Goal: Task Accomplishment & Management: Manage account settings

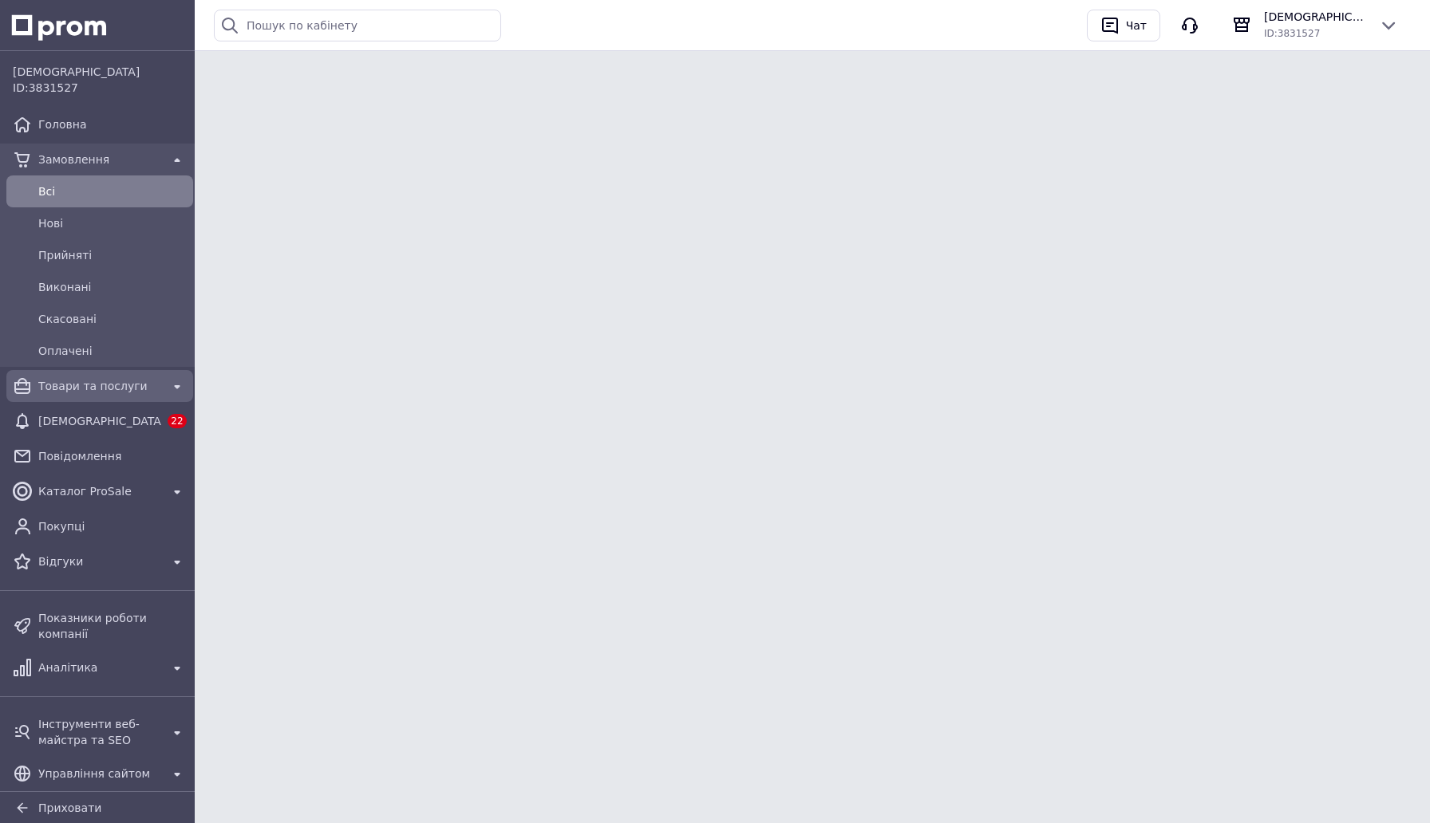
click at [115, 375] on div "Товари та послуги" at bounding box center [99, 386] width 129 height 22
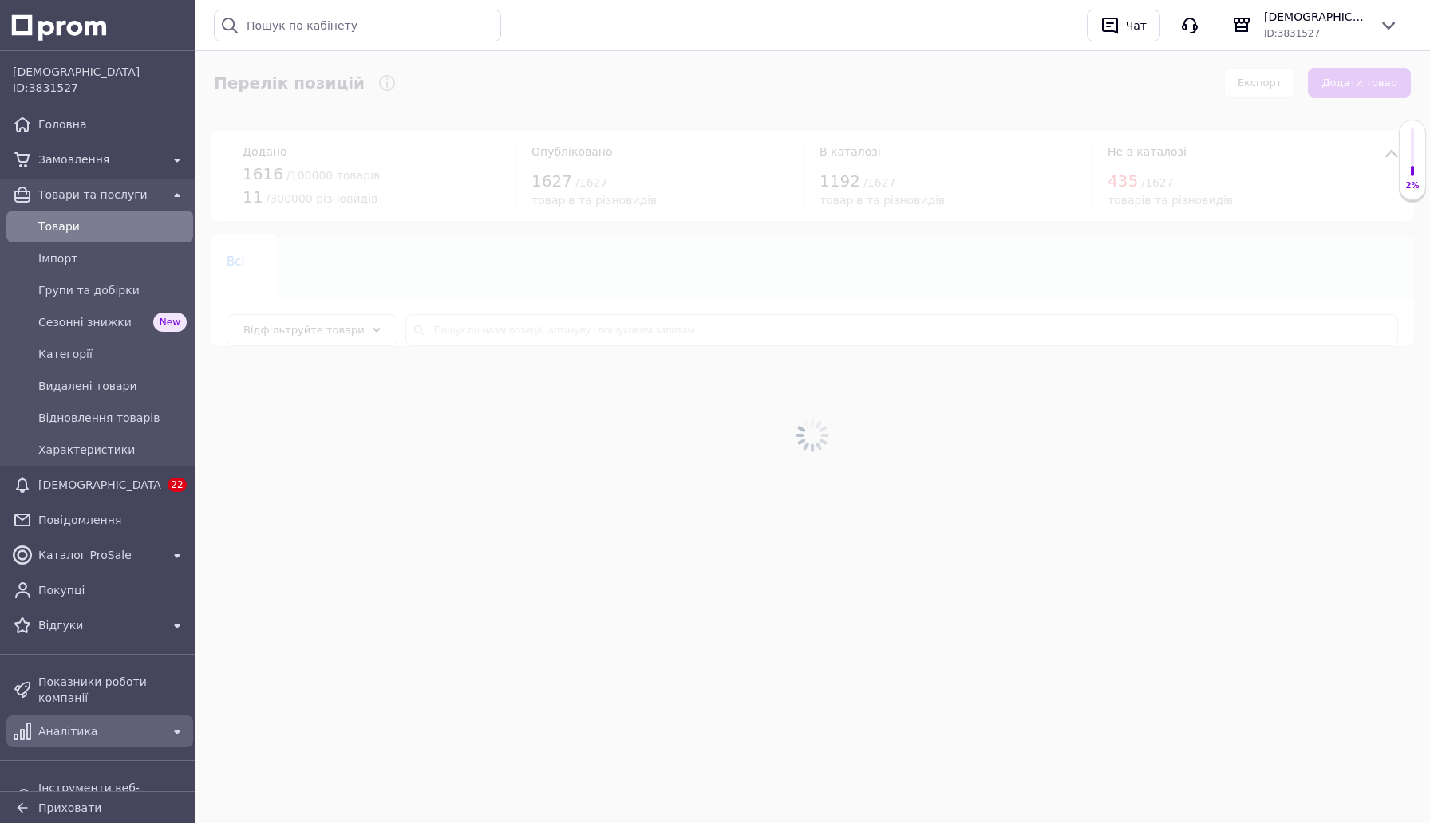
click at [38, 736] on span "Аналітика" at bounding box center [99, 732] width 123 height 16
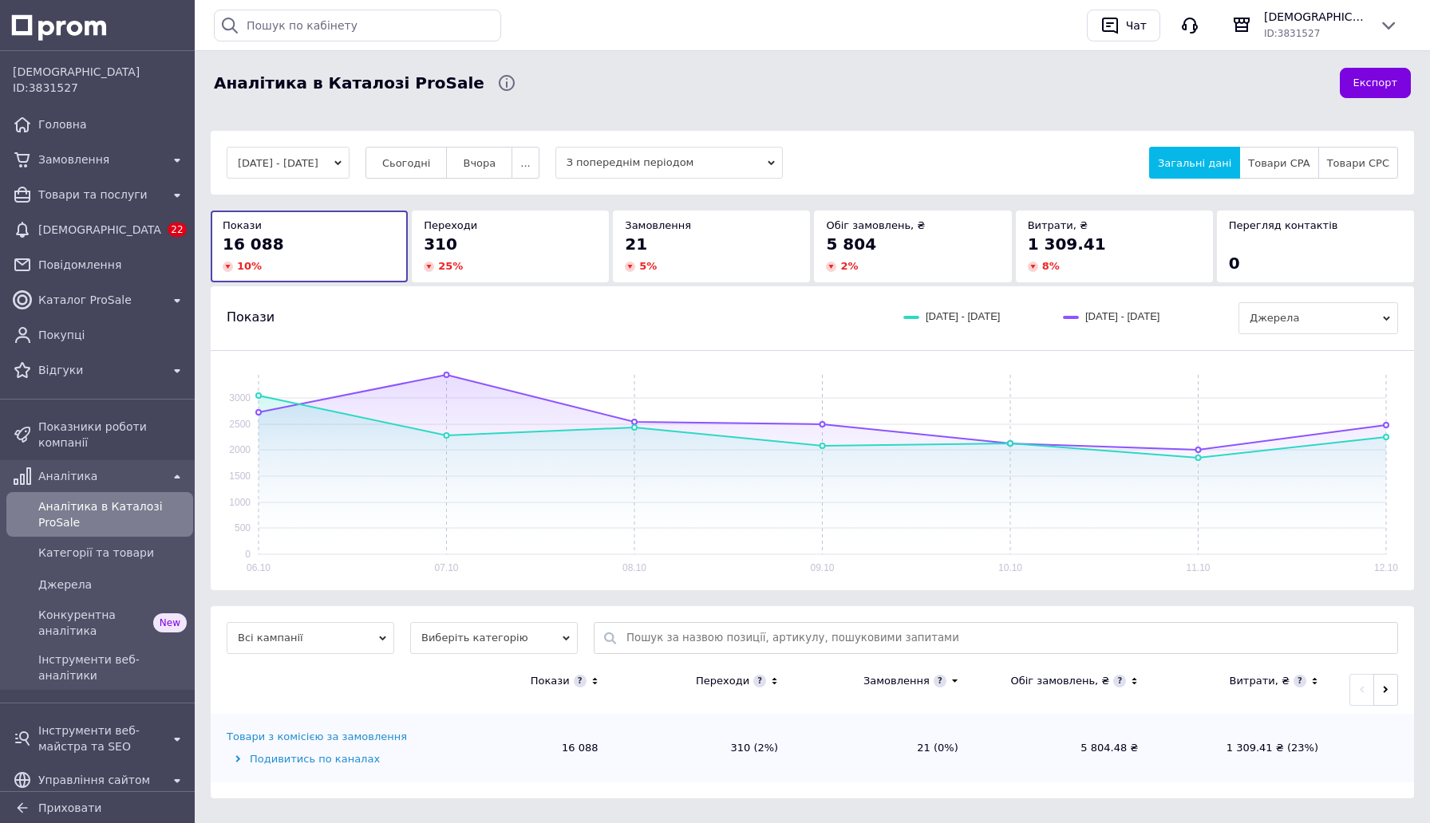
click at [348, 168] on button "[DATE] - [DATE]" at bounding box center [288, 163] width 123 height 32
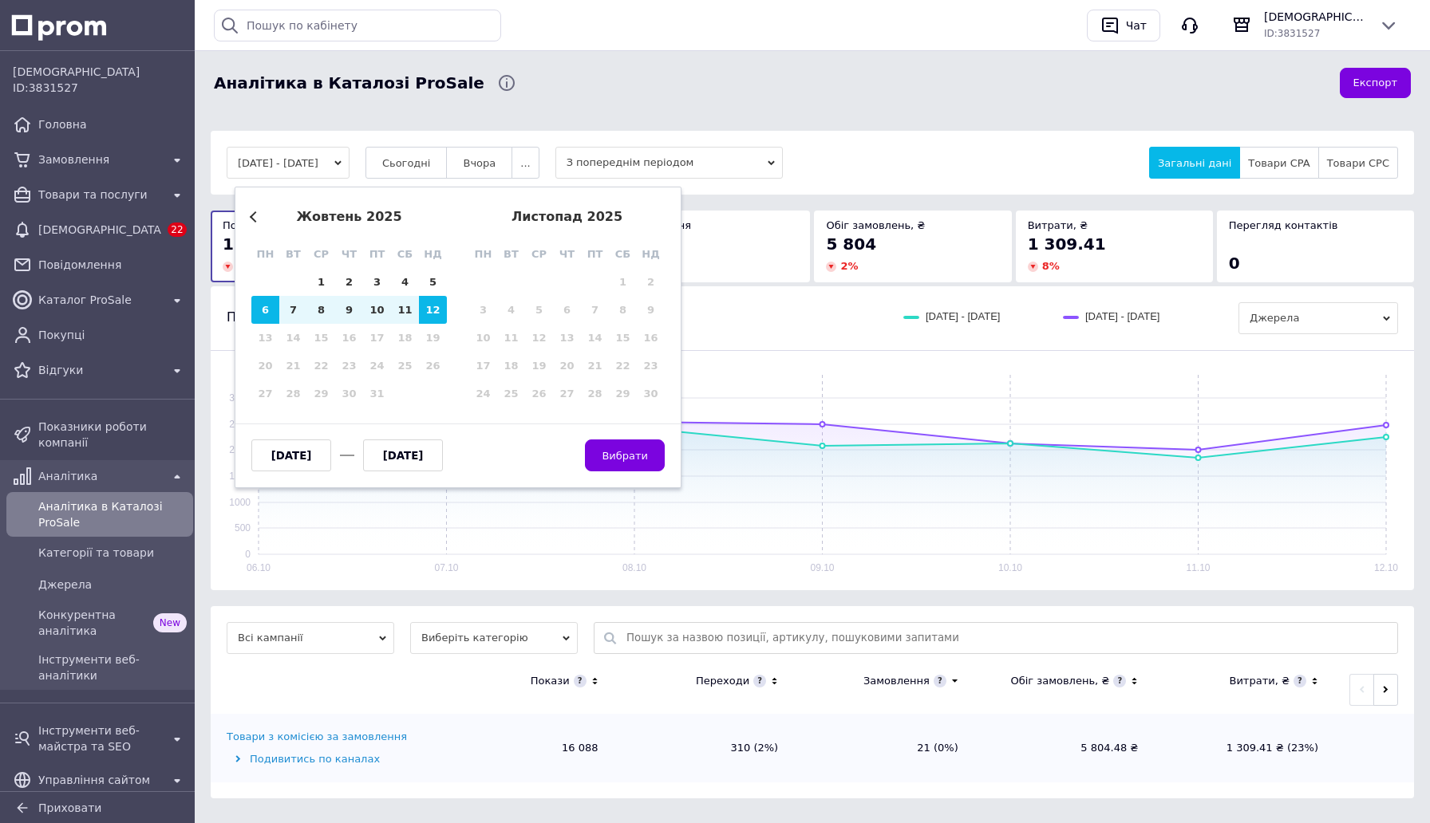
click at [252, 214] on button "Previous Month" at bounding box center [255, 216] width 11 height 11
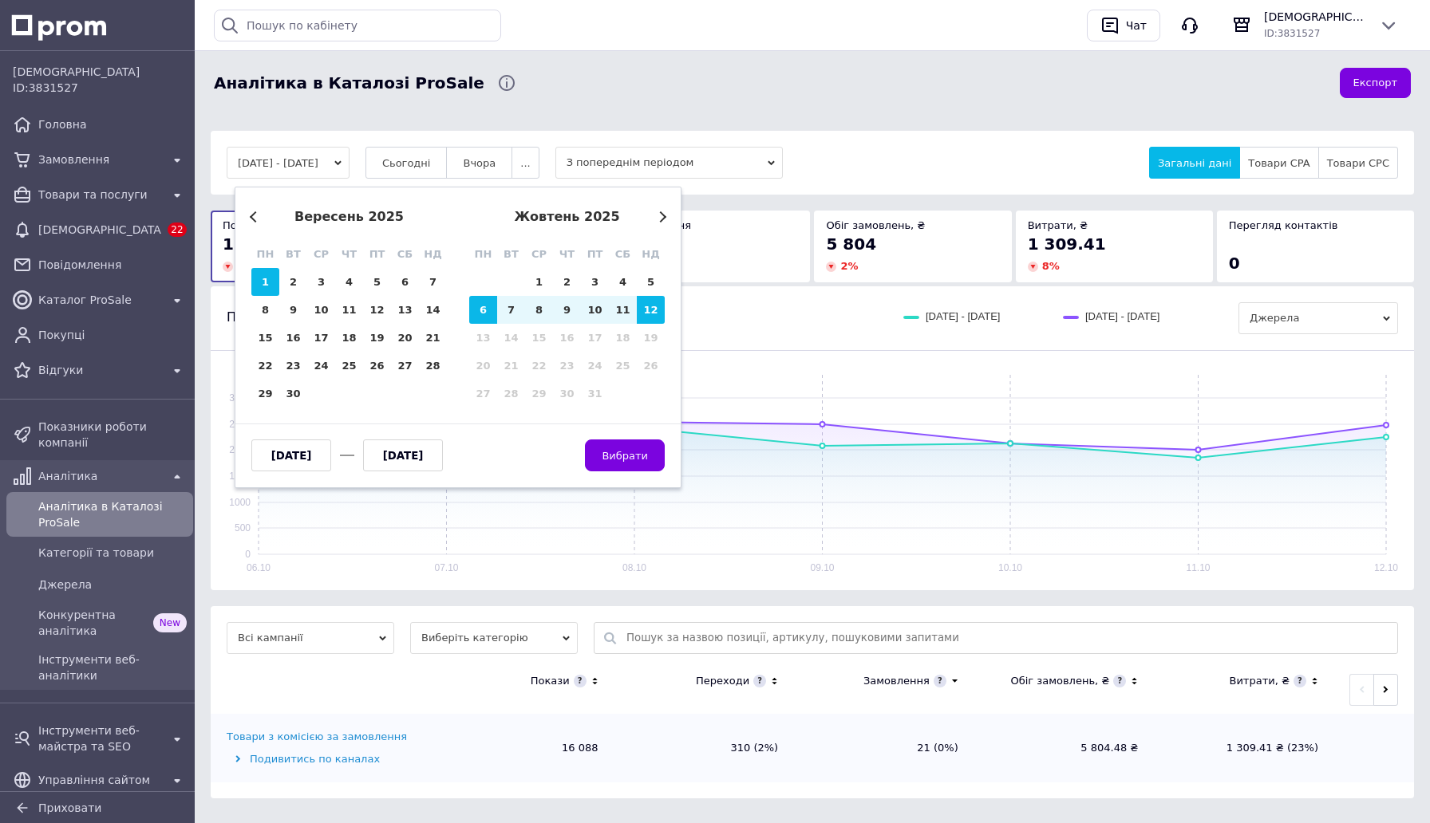
click at [266, 279] on div "1" at bounding box center [265, 282] width 28 height 28
type input "[DATE]"
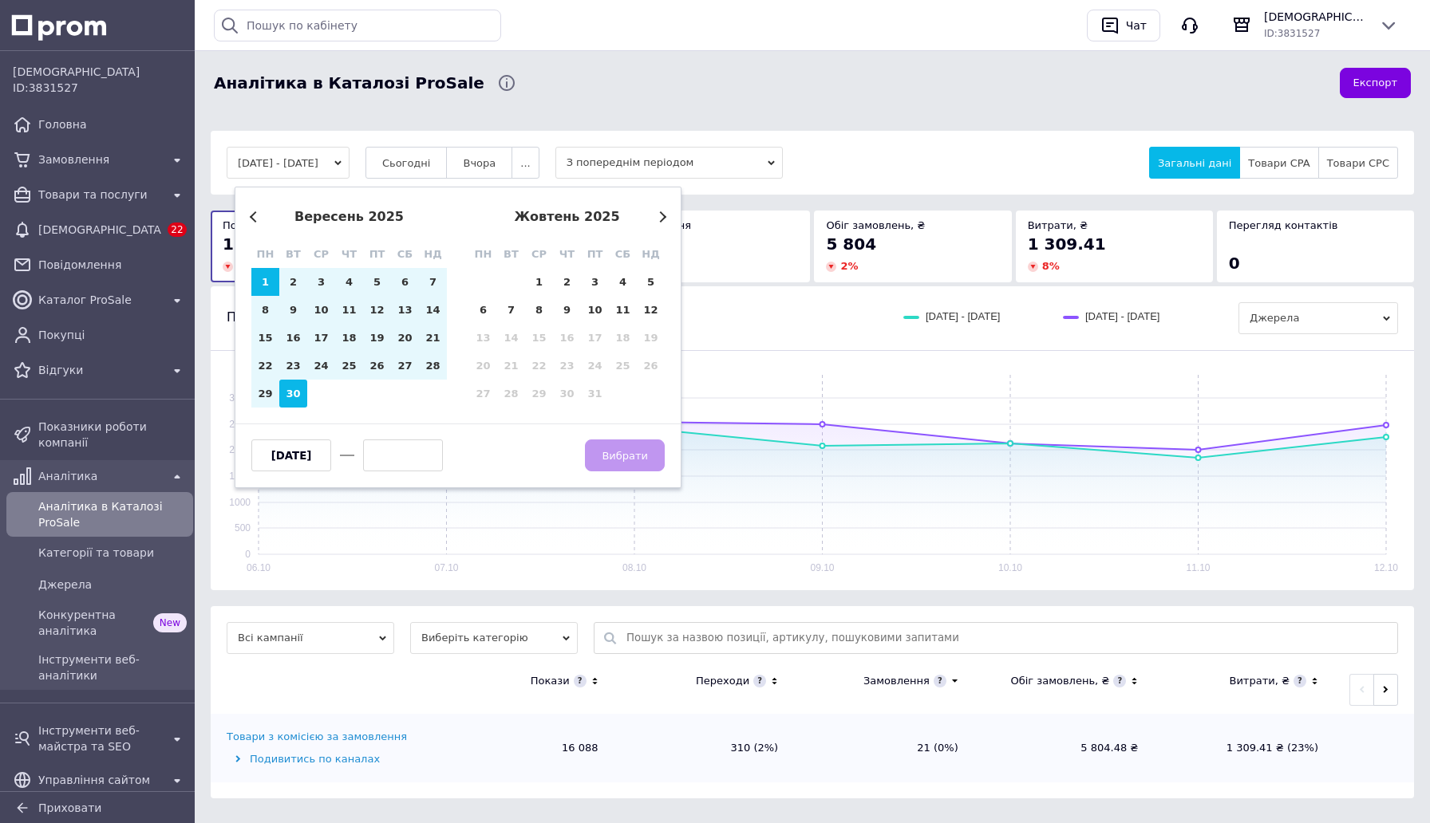
click at [290, 382] on div "30" at bounding box center [293, 394] width 28 height 28
type input "[DATE]"
click at [629, 452] on span "Вибрати" at bounding box center [625, 456] width 46 height 12
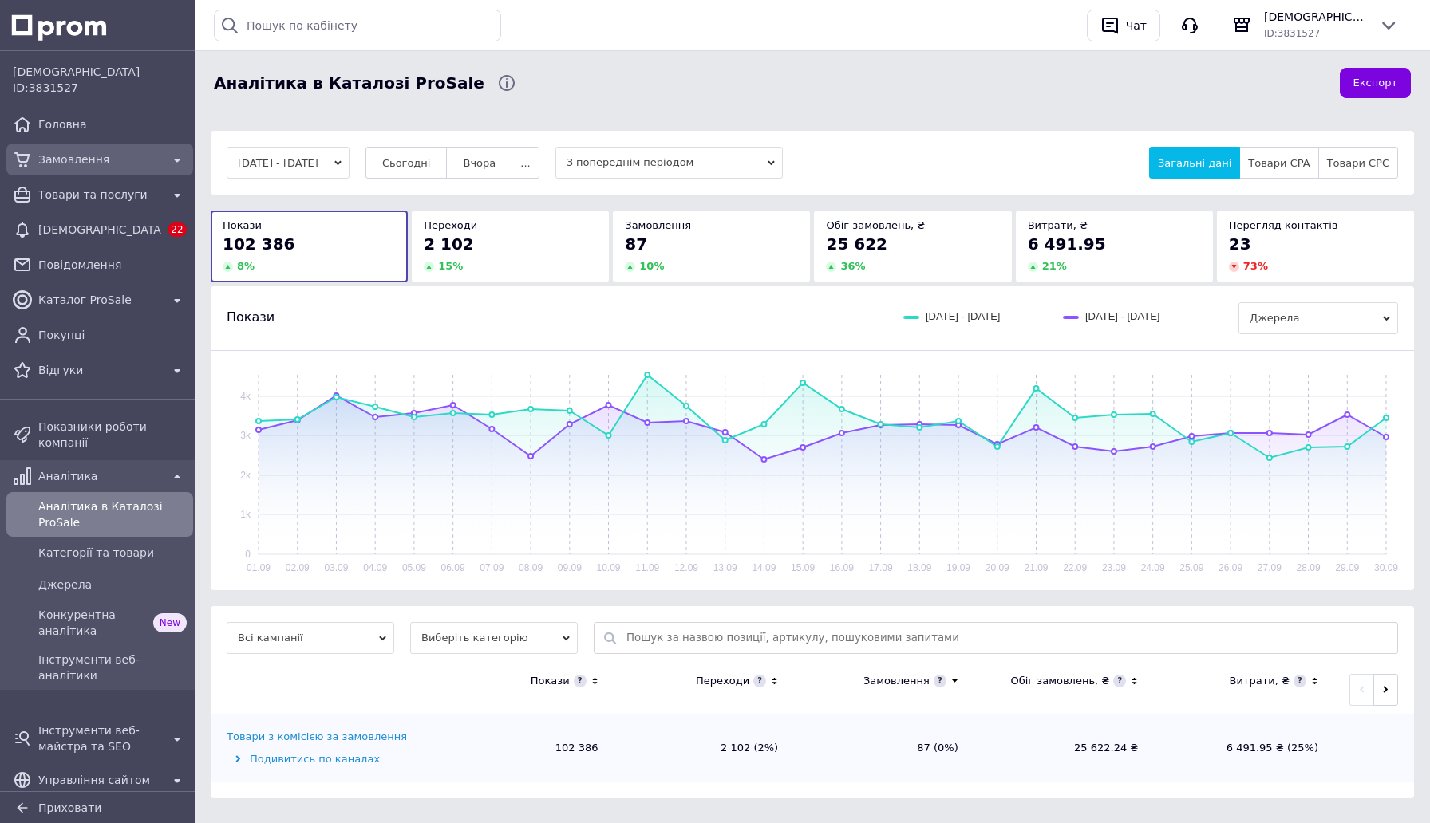
click at [95, 154] on span "Замовлення" at bounding box center [99, 160] width 123 height 16
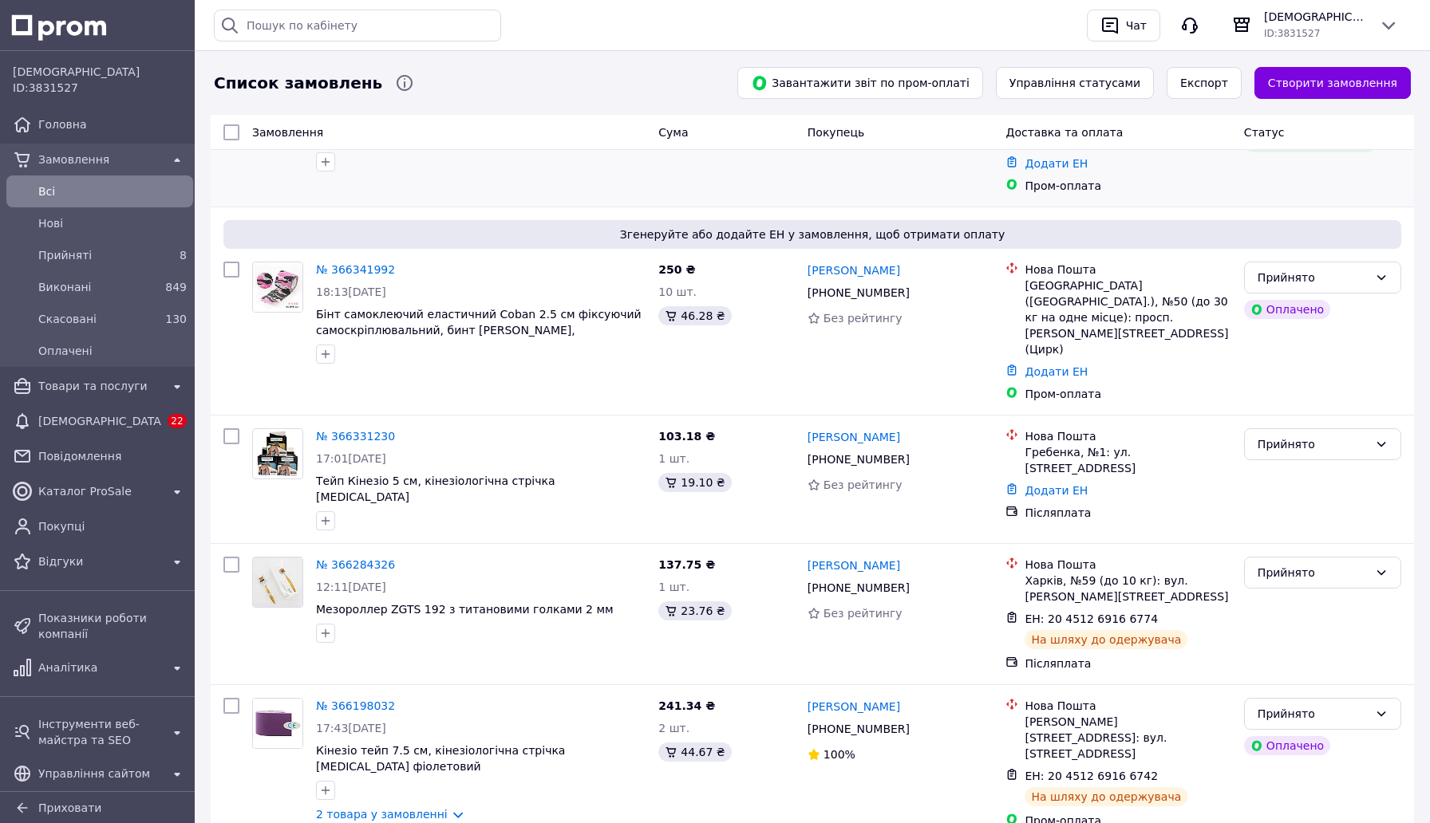
scroll to position [271, 0]
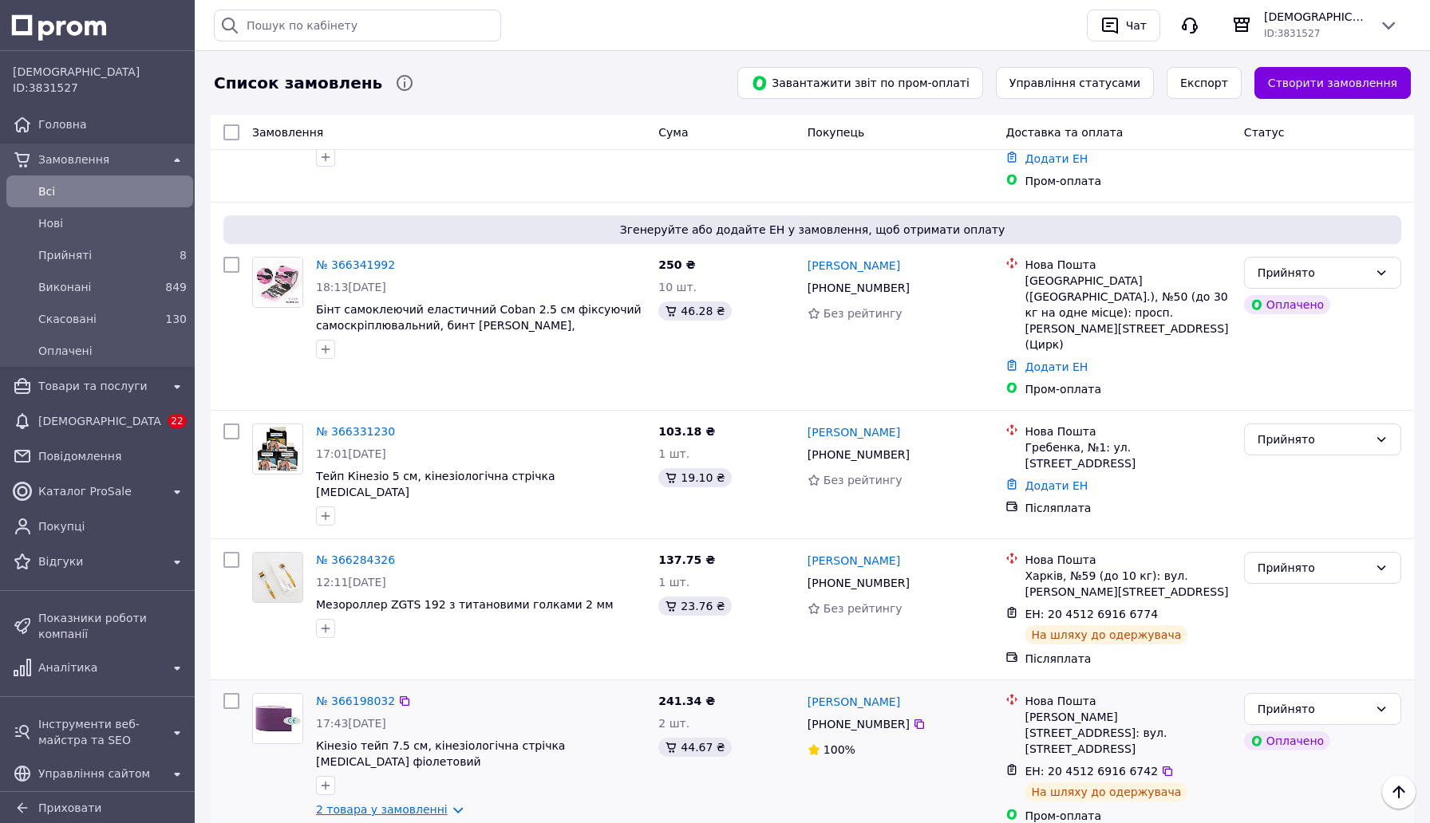
click at [428, 803] on link "2 товара у замовленні" at bounding box center [382, 809] width 132 height 13
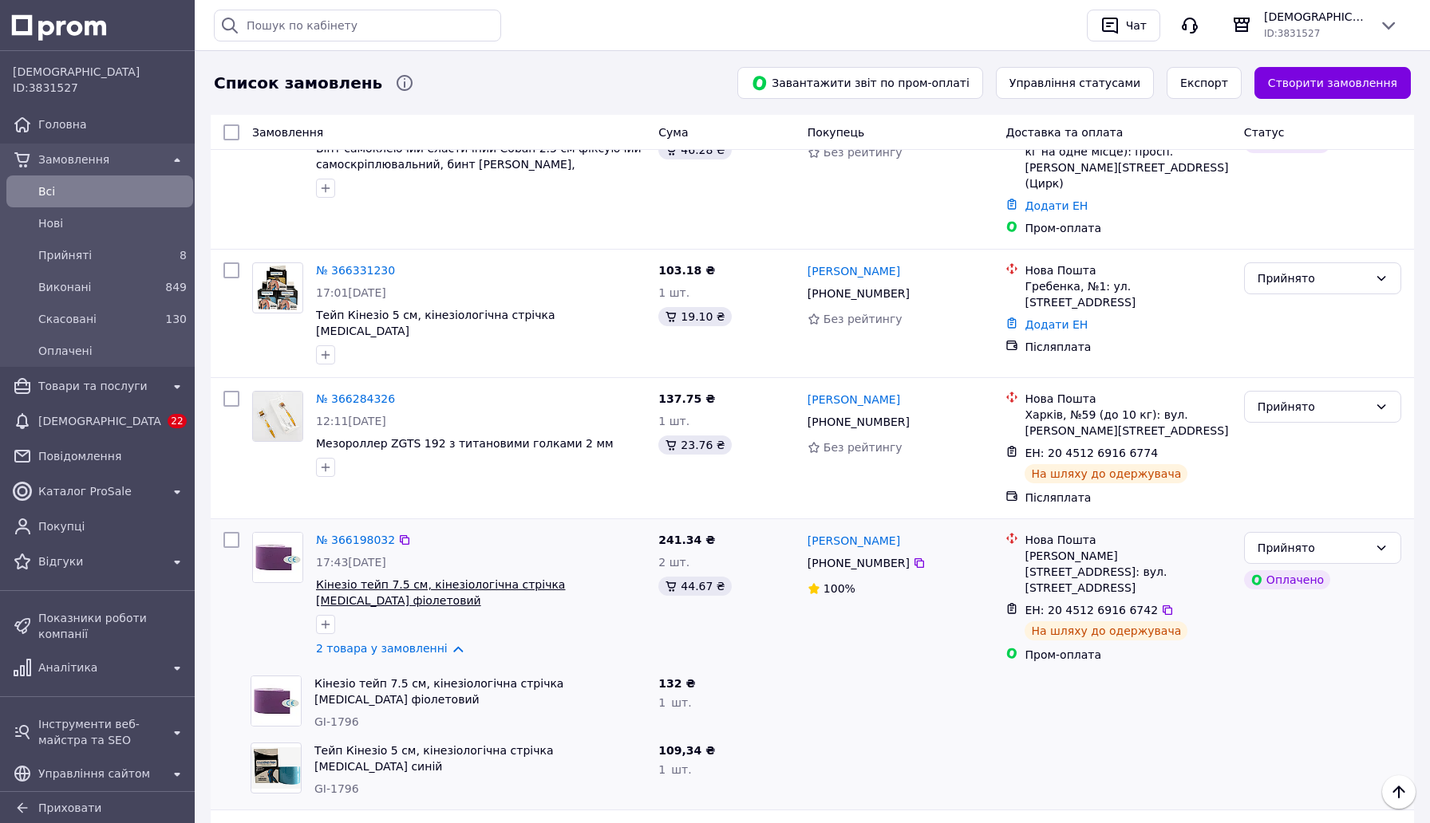
scroll to position [439, 0]
